Goal: Task Accomplishment & Management: Manage account settings

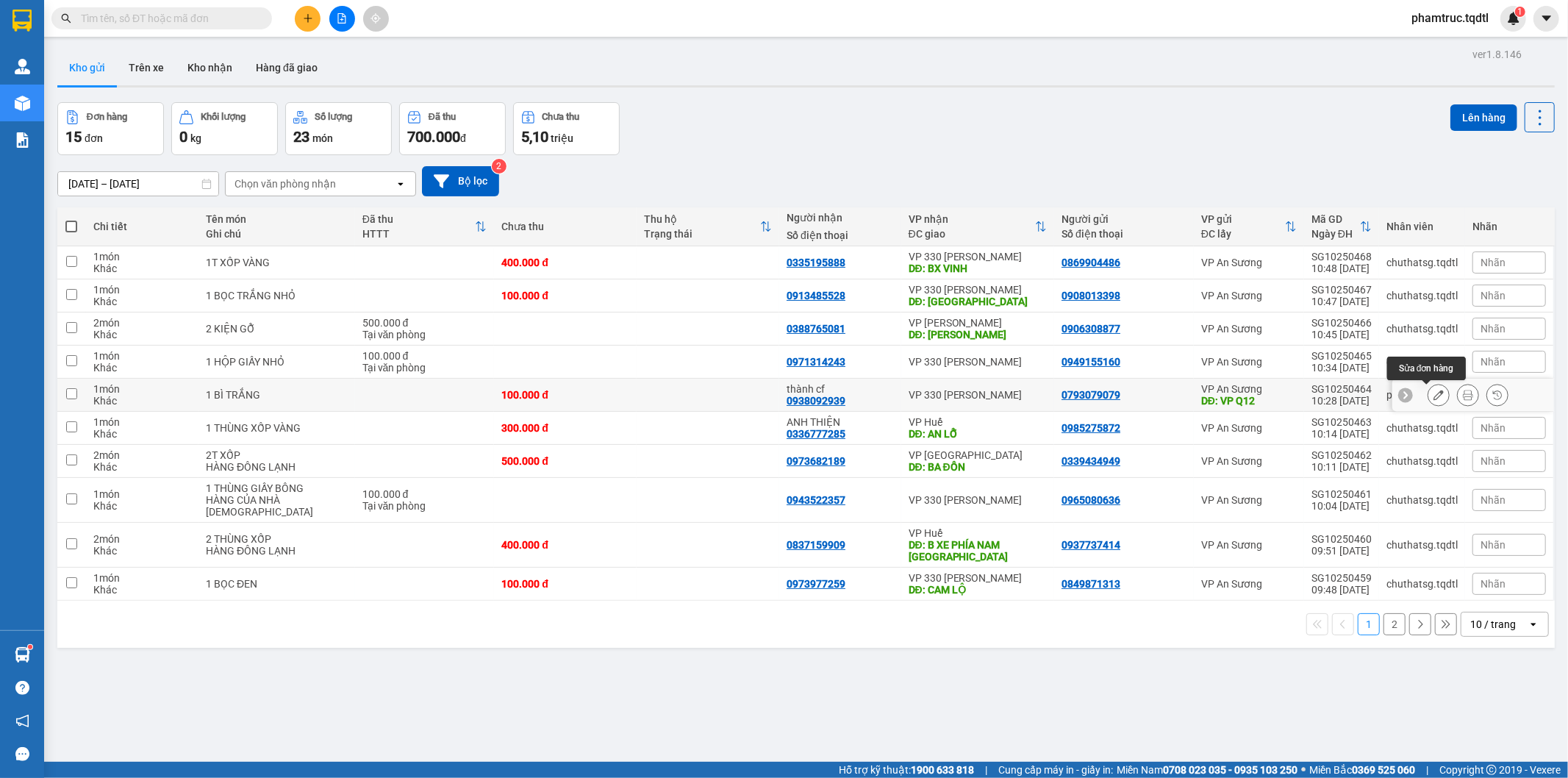
click at [1433, 397] on icon at bounding box center [1438, 394] width 10 height 10
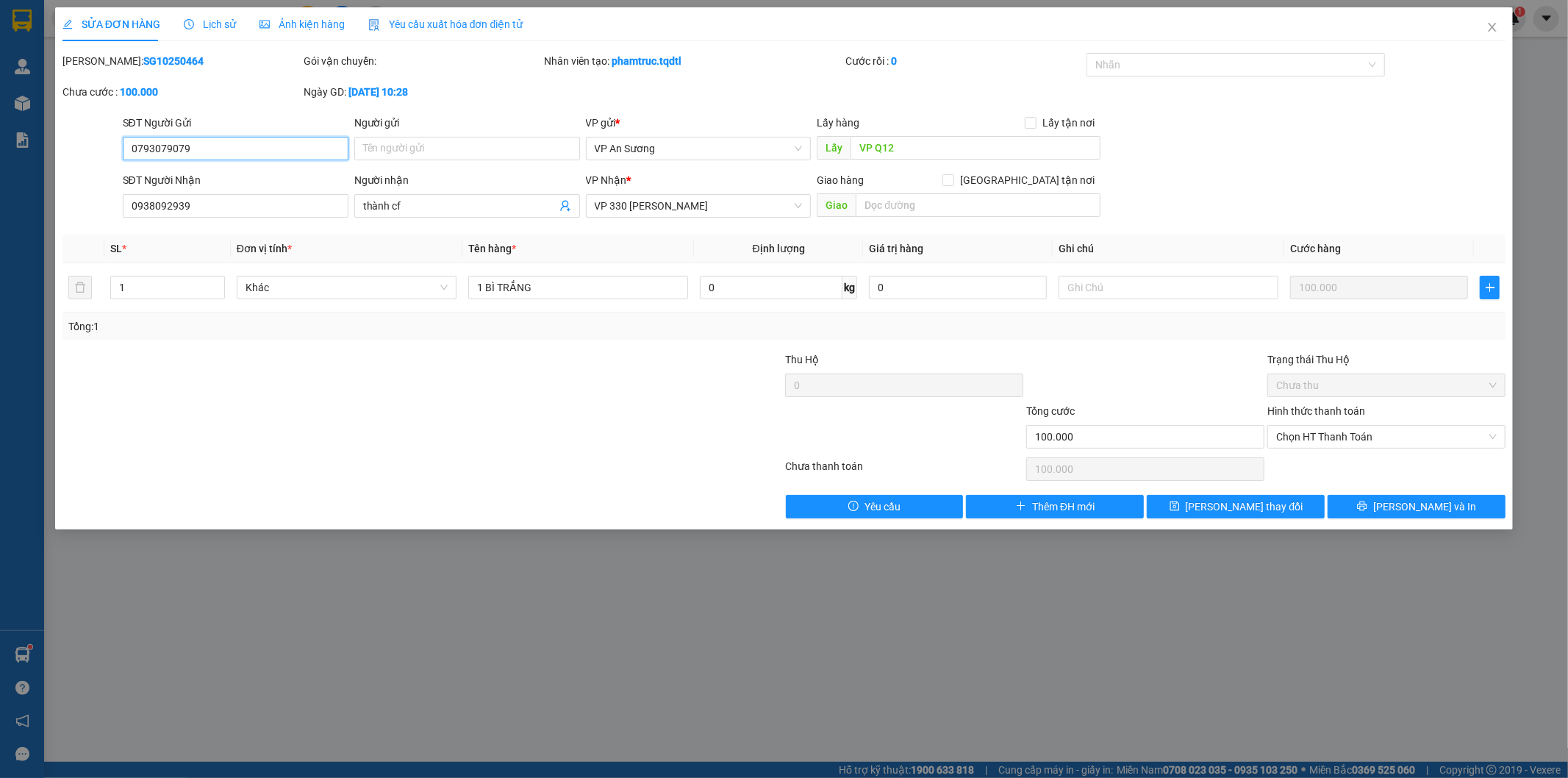
type input "0793079079"
type input "VP Q12"
type input "0938092939"
type input "thành cf"
type input "100.000"
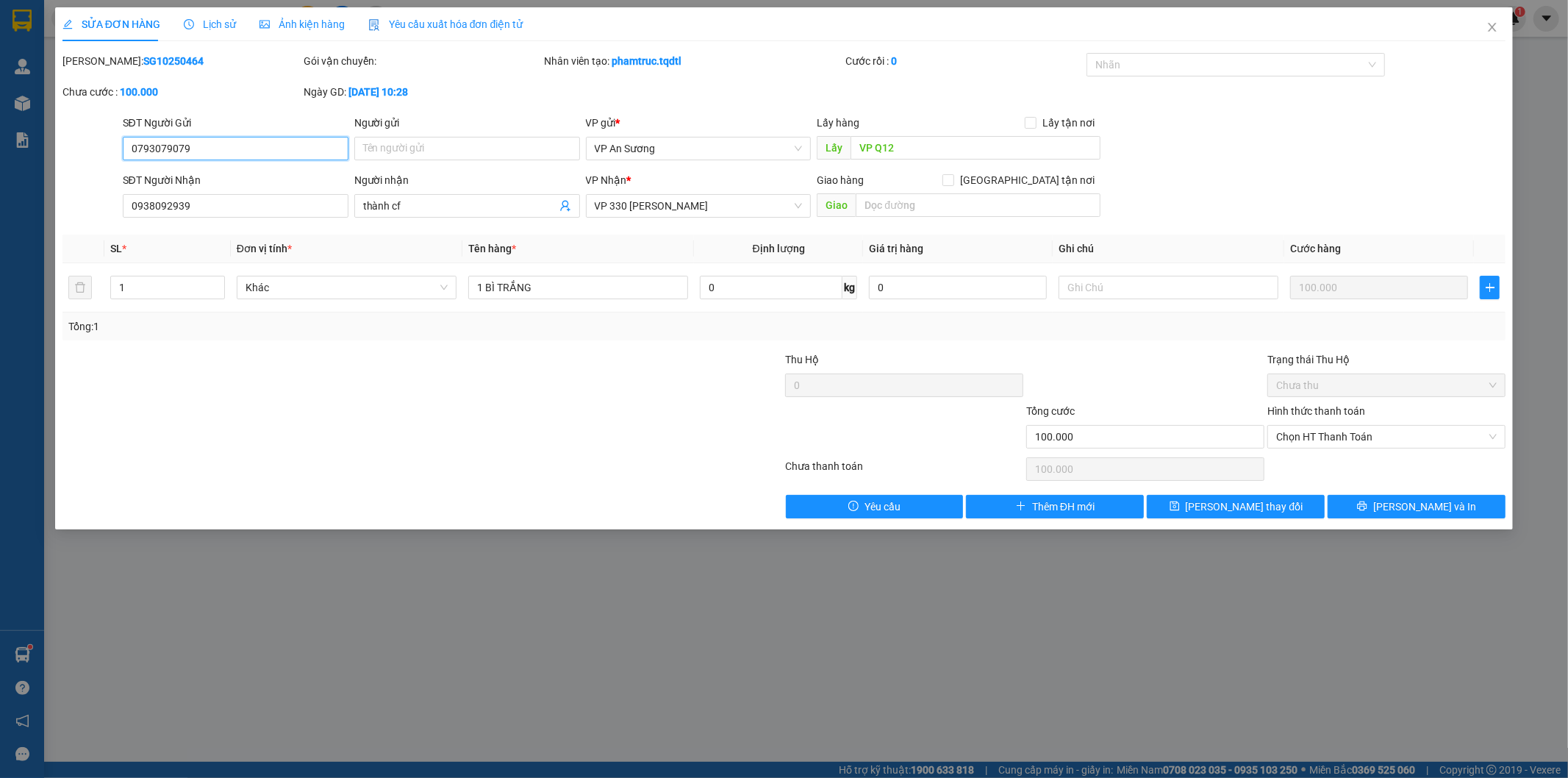
type input "100.000"
click at [1494, 30] on icon "close" at bounding box center [1492, 27] width 8 height 9
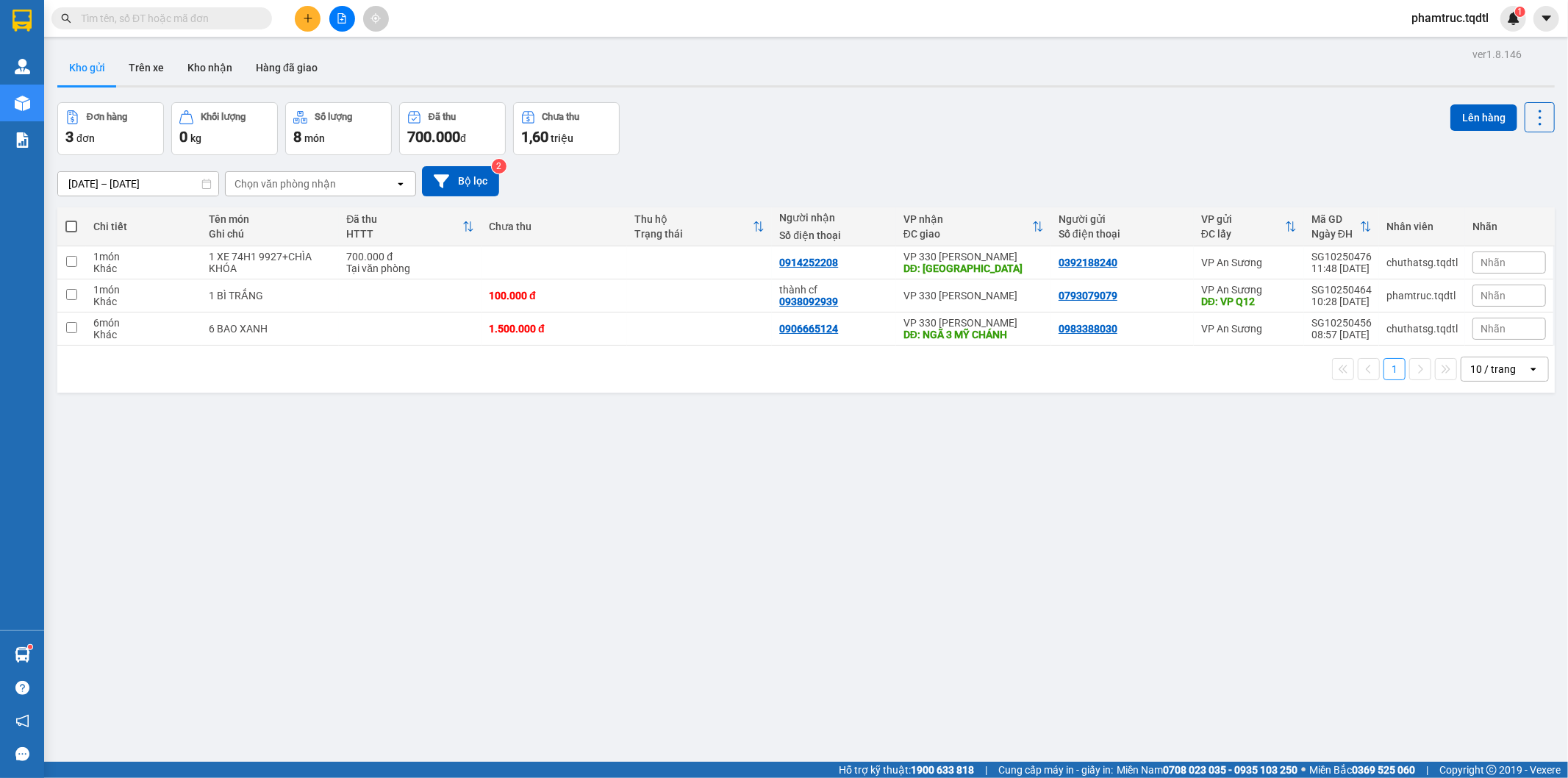
click at [1472, 362] on div "10 / trang" at bounding box center [1494, 370] width 66 height 24
click at [1469, 543] on div "100 / trang" at bounding box center [1492, 533] width 88 height 27
